Goal: Navigation & Orientation: Find specific page/section

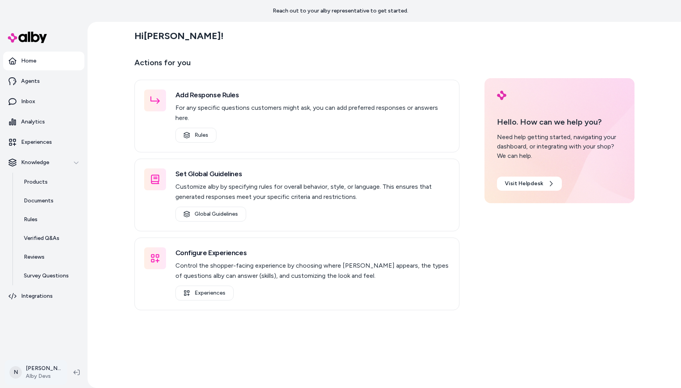
click at [41, 374] on html "Reach out to your alby representative to get started. Home Agents Inbox Analyti…" at bounding box center [340, 194] width 681 height 388
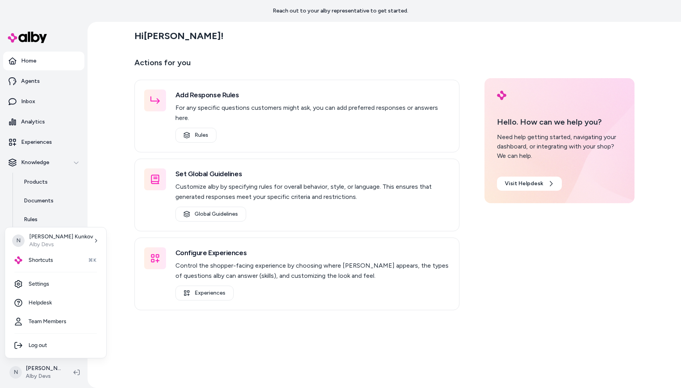
click at [204, 358] on html "Reach out to your alby representative to get started. Home Agents Inbox Analyti…" at bounding box center [340, 194] width 681 height 388
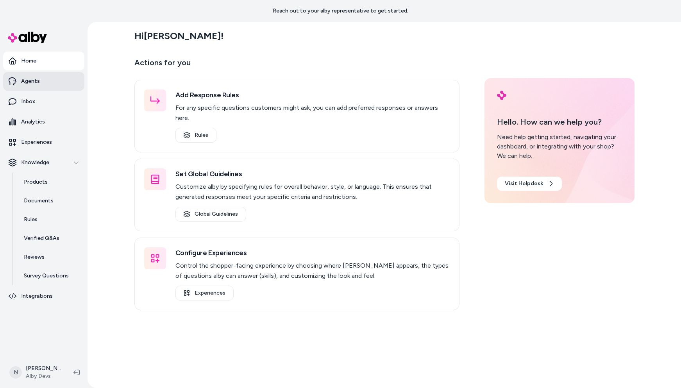
click at [38, 83] on p "Agents" at bounding box center [30, 81] width 19 height 8
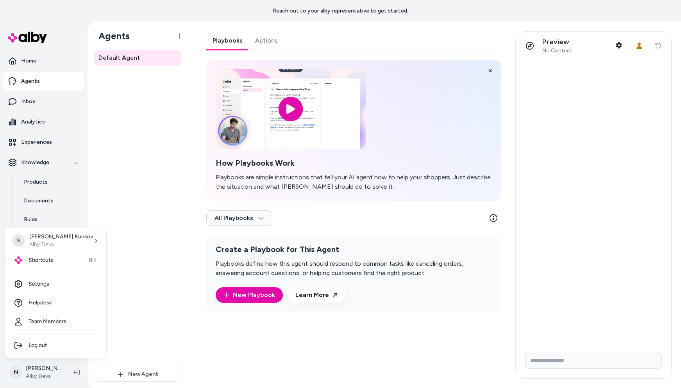
click at [42, 370] on html "Reach out to your alby representative to get started. Home Agents Inbox Analyti…" at bounding box center [340, 194] width 681 height 388
click at [38, 260] on span "Shortcuts" at bounding box center [41, 260] width 25 height 8
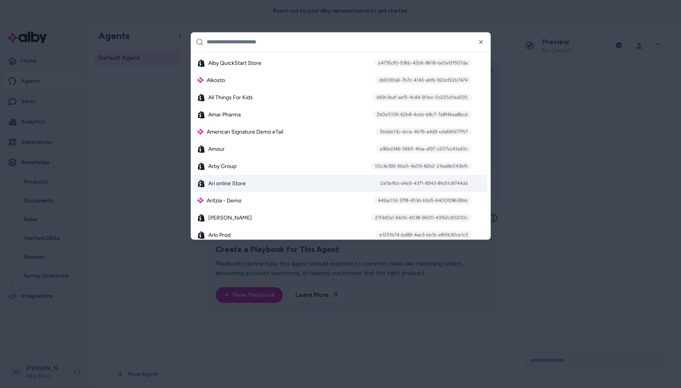
scroll to position [371, 0]
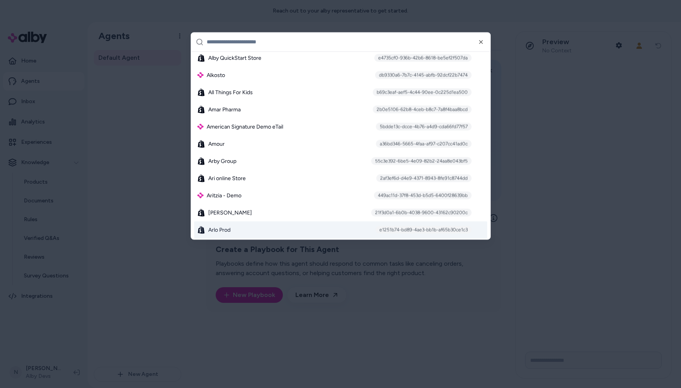
click at [245, 230] on div "Arlo Prod e1251b74-bd89-4ae3-bb1b-af65b30ce1c3" at bounding box center [340, 229] width 293 height 17
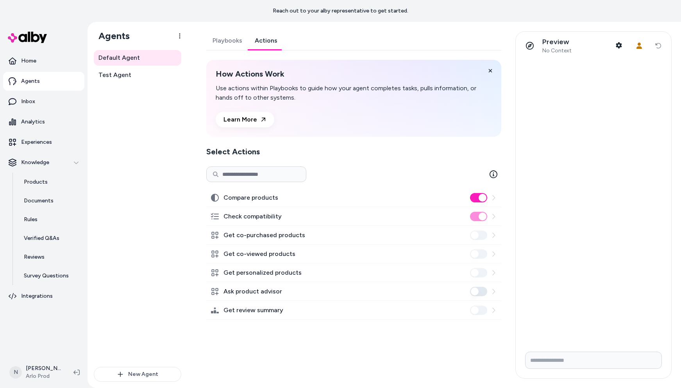
click at [263, 32] on link "Actions" at bounding box center [265, 40] width 35 height 19
click at [126, 75] on span "Test Agent" at bounding box center [114, 74] width 33 height 9
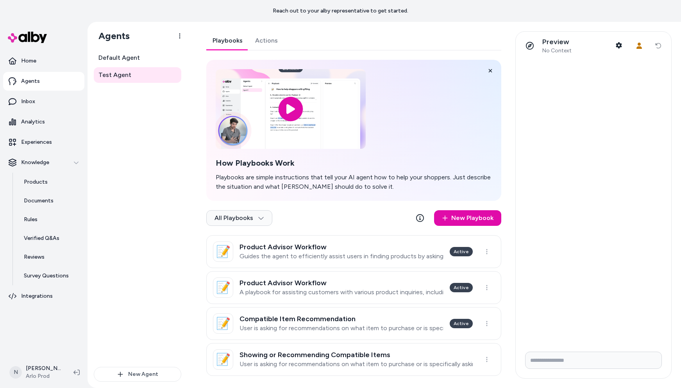
click at [266, 42] on link "Actions" at bounding box center [266, 40] width 35 height 19
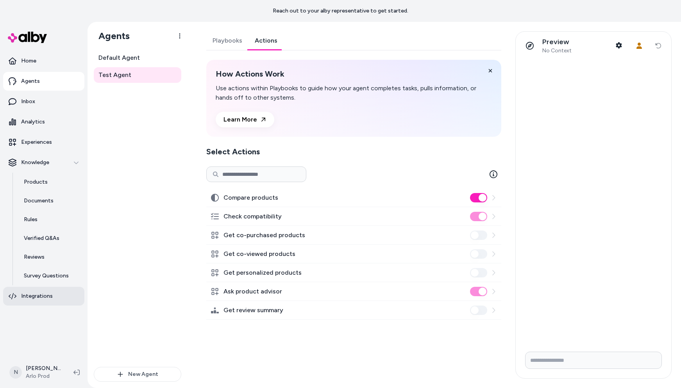
click at [39, 297] on p "Integrations" at bounding box center [37, 296] width 32 height 8
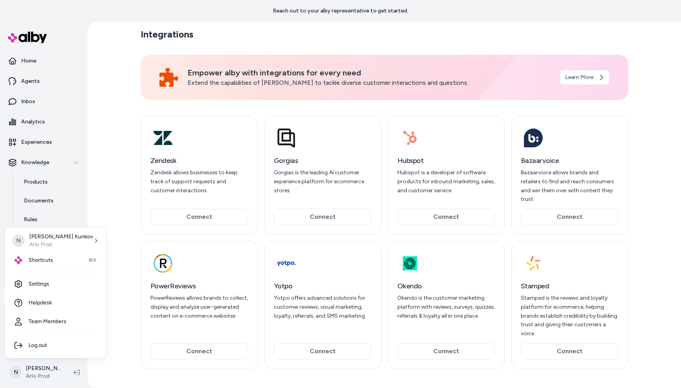
click at [36, 370] on html "Reach out to your alby representative to get started. Home Agents Inbox Analyti…" at bounding box center [340, 194] width 681 height 388
click at [35, 262] on span "Shortcuts" at bounding box center [41, 260] width 25 height 8
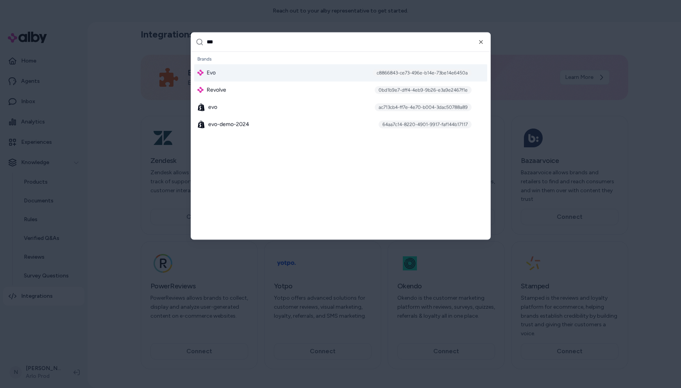
type input "***"
click at [254, 70] on div "Evo c8866843-ce73-496e-b14e-73be14e6450a" at bounding box center [340, 72] width 293 height 17
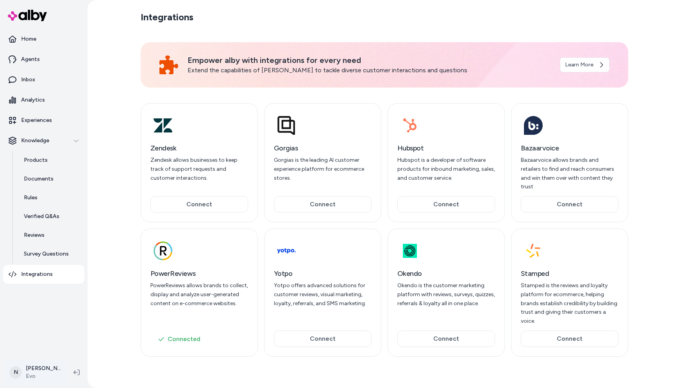
click at [33, 372] on html "Home Agents Inbox Analytics Experiences Knowledge Products Documents Rules Veri…" at bounding box center [340, 194] width 681 height 388
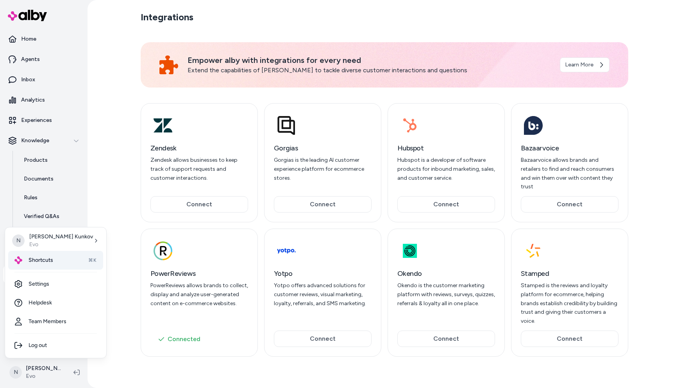
click at [44, 263] on span "Shortcuts" at bounding box center [41, 260] width 25 height 8
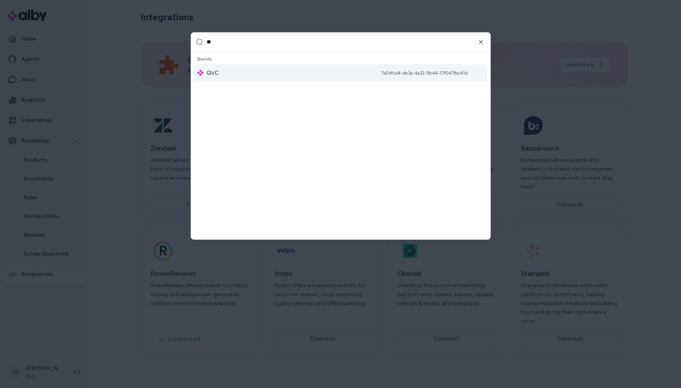
type input "***"
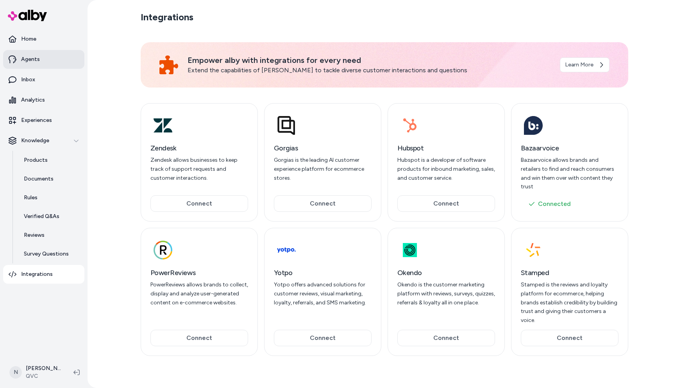
click at [34, 64] on link "Agents" at bounding box center [43, 59] width 81 height 19
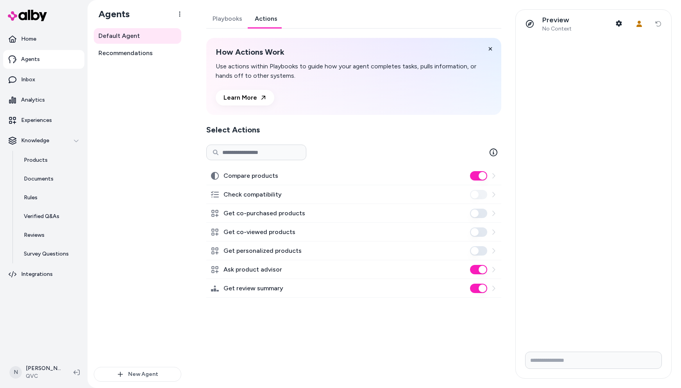
click at [266, 16] on link "Actions" at bounding box center [265, 18] width 35 height 19
